Goal: Book appointment/travel/reservation

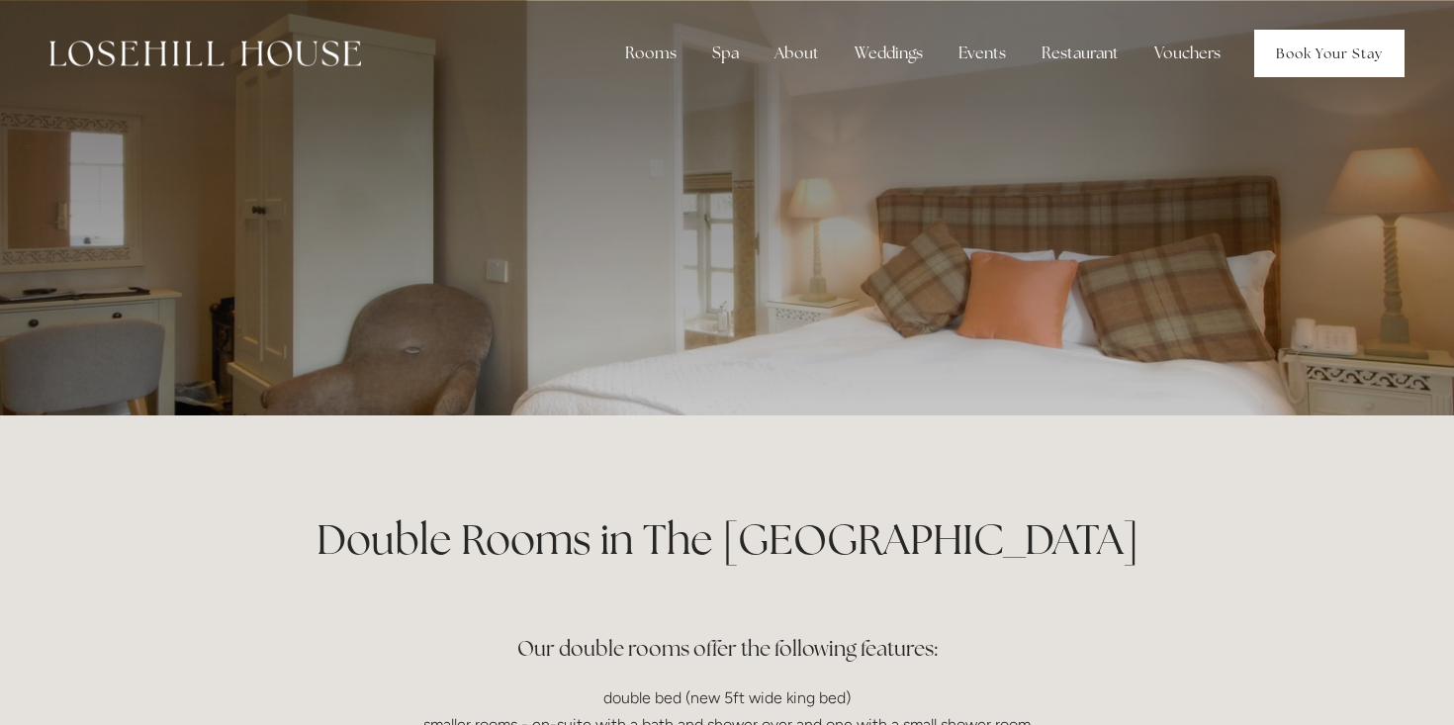
click at [1320, 63] on link "Book Your Stay" at bounding box center [1329, 53] width 150 height 47
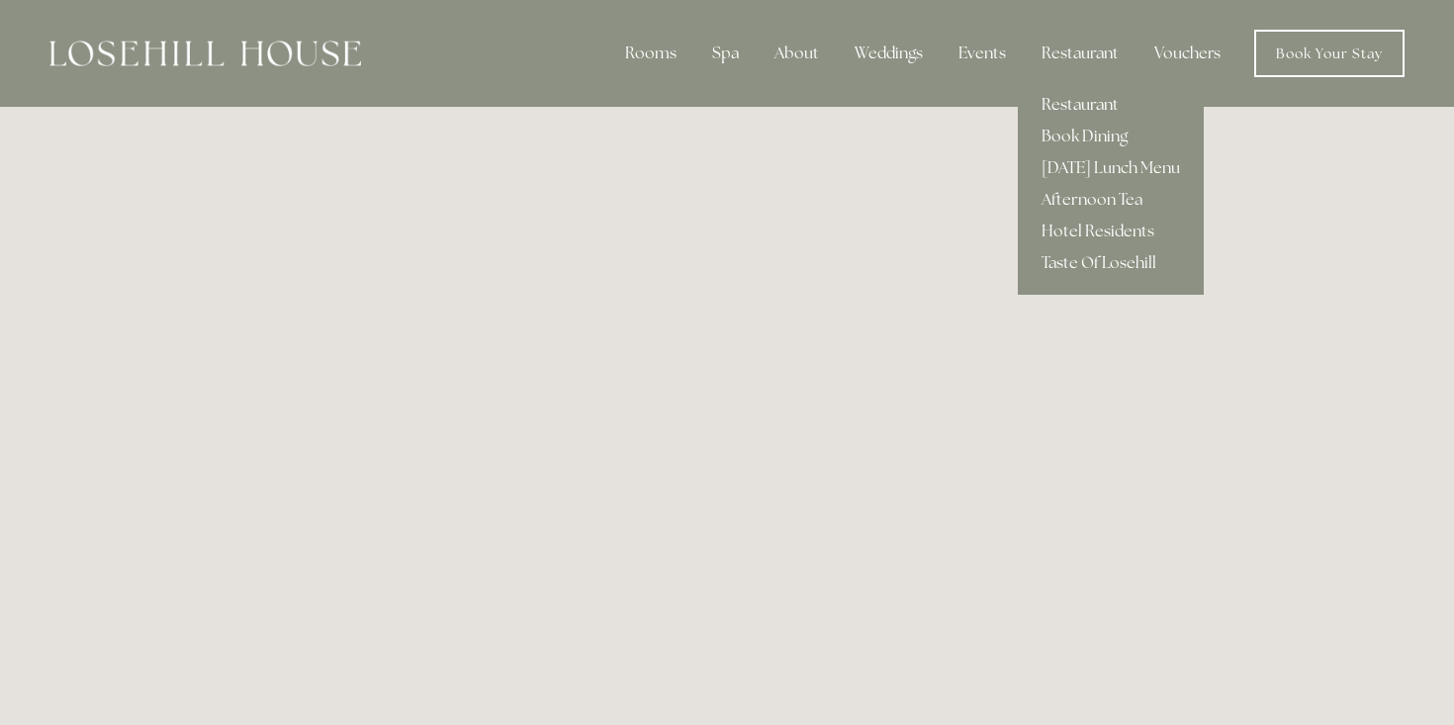
click at [1063, 105] on link "Restaurant" at bounding box center [1111, 105] width 186 height 32
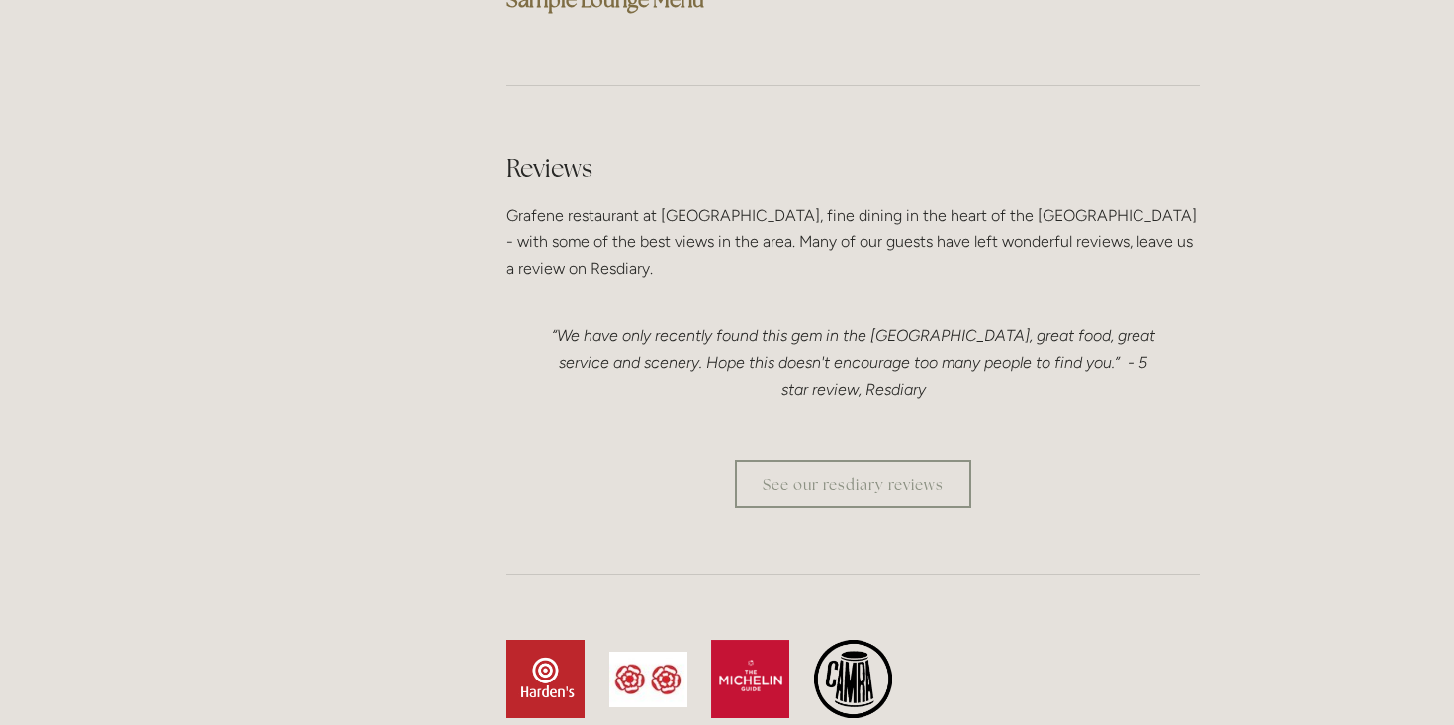
scroll to position [5240, 0]
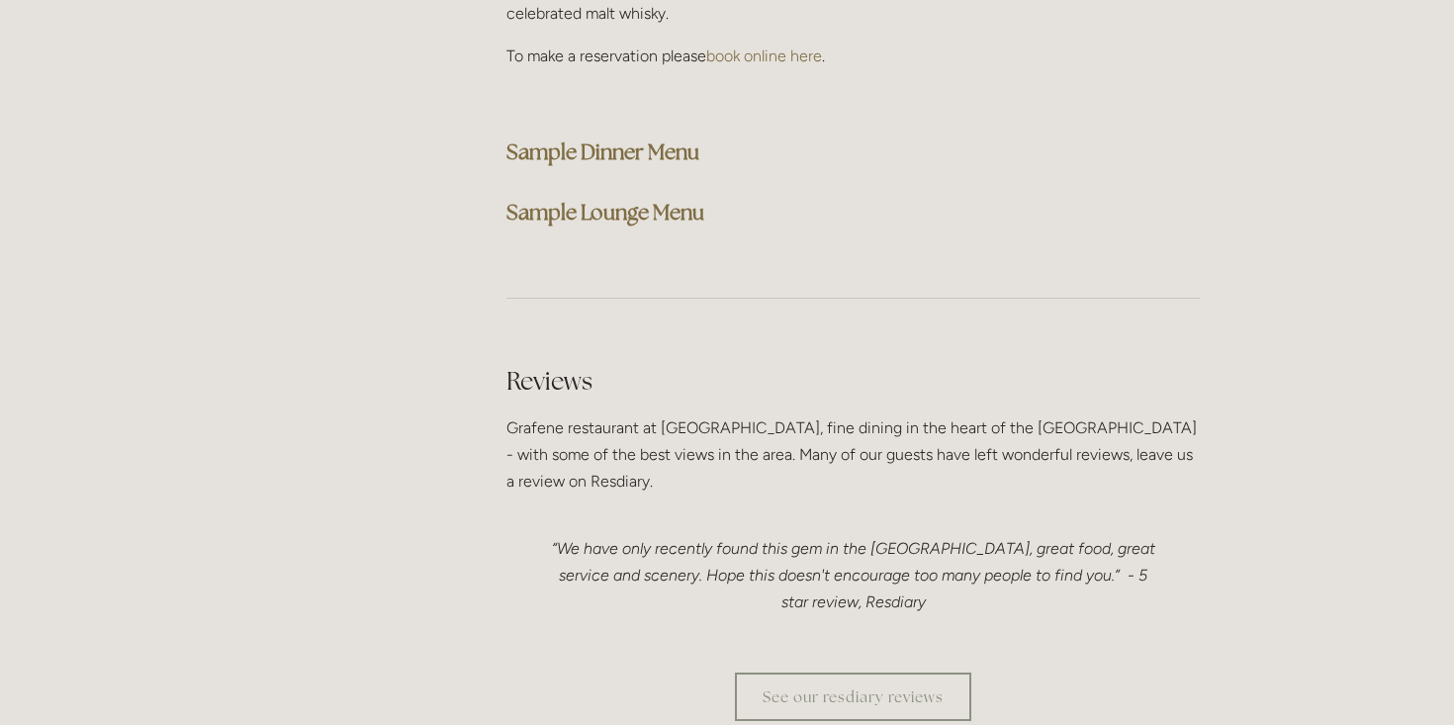
click at [649, 138] on strong "Sample Dinner Menu" at bounding box center [602, 151] width 193 height 27
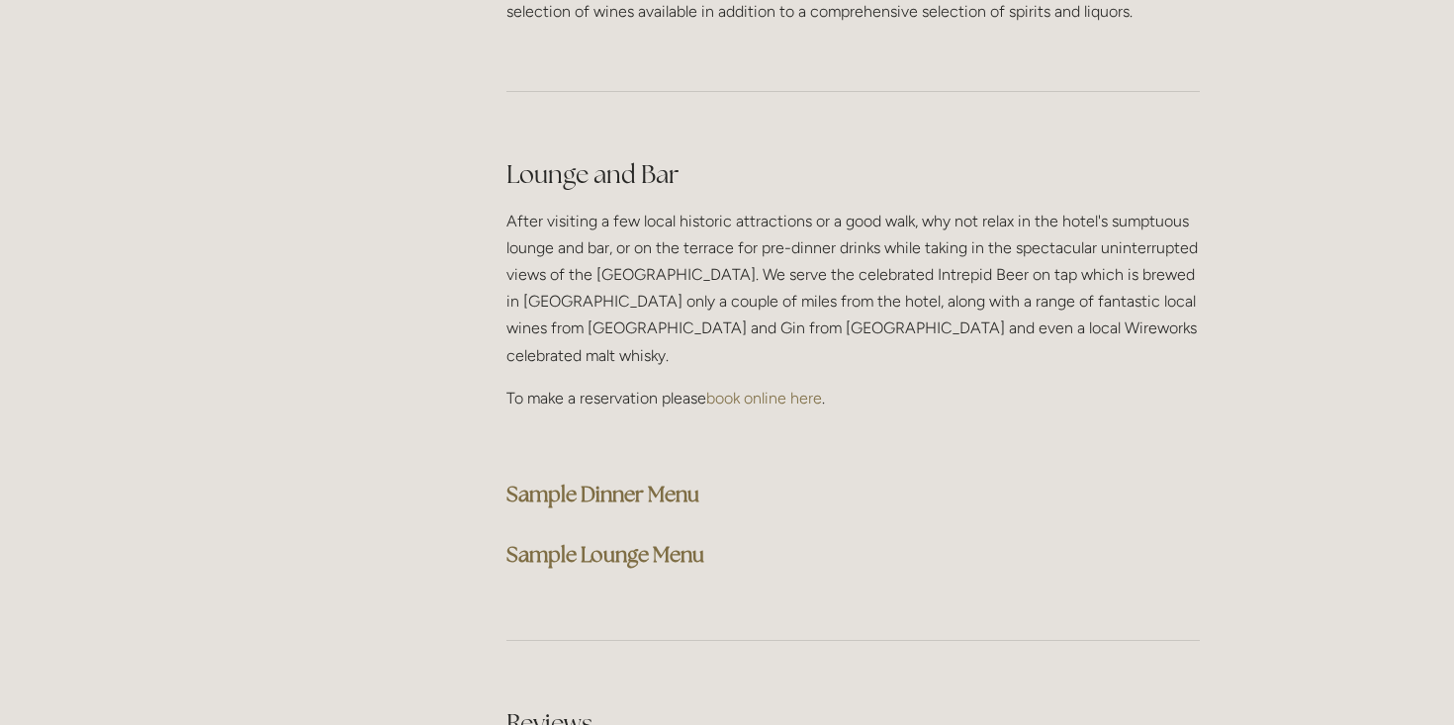
scroll to position [4845, 0]
